Goal: Navigation & Orientation: Find specific page/section

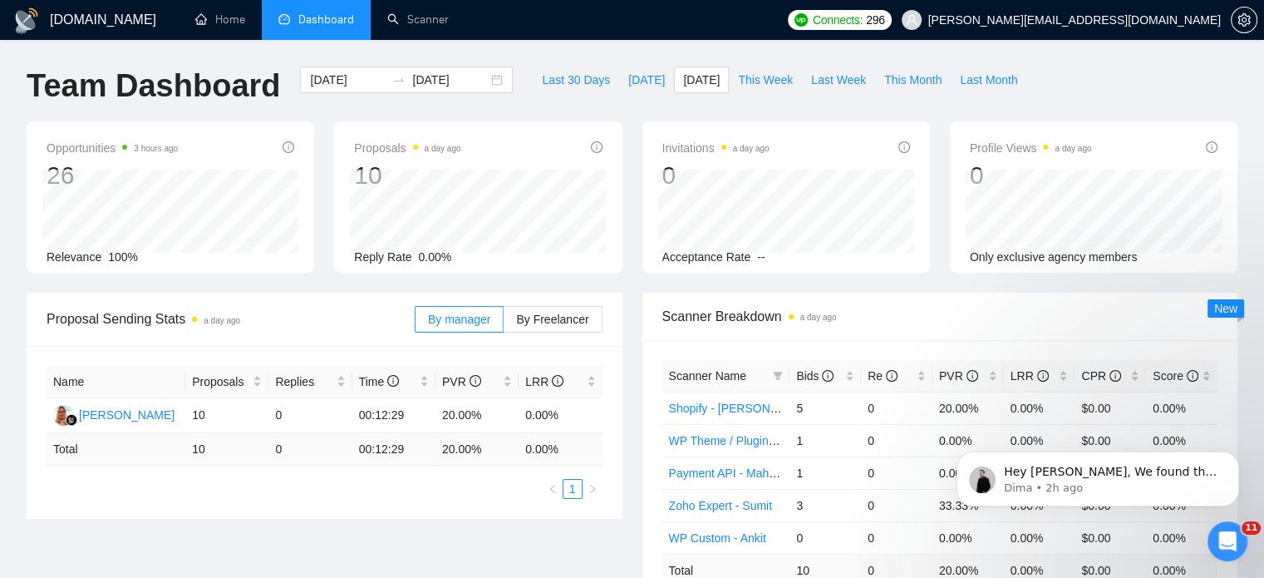
click at [213, 14] on link "Home" at bounding box center [220, 19] width 50 height 14
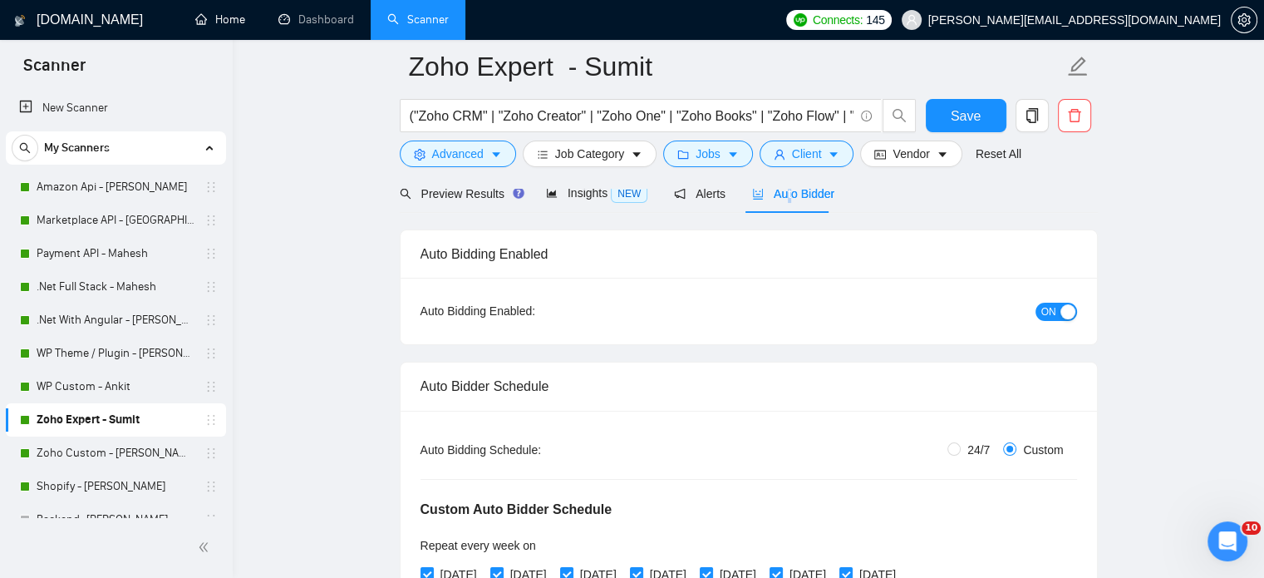
drag, startPoint x: 223, startPoint y: 24, endPoint x: 269, endPoint y: 95, distance: 84.6
click at [223, 24] on link "Home" at bounding box center [220, 19] width 50 height 14
